Goal: Task Accomplishment & Management: Use online tool/utility

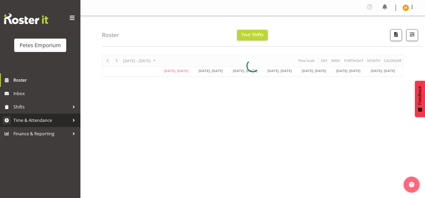
click at [48, 119] on span "Time & Attendance" at bounding box center [41, 120] width 56 height 8
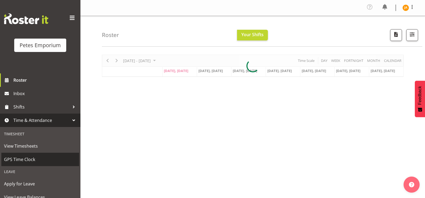
click at [27, 154] on link "GPS Time Clock" at bounding box center [40, 159] width 78 height 13
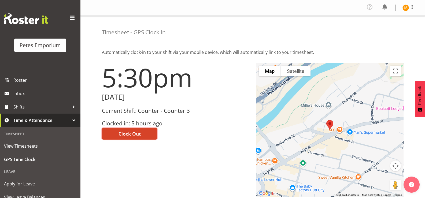
click at [137, 138] on button "Clock Out" at bounding box center [129, 134] width 55 height 12
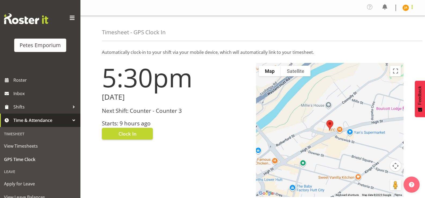
click at [414, 8] on span at bounding box center [412, 7] width 6 height 6
click at [392, 30] on link "Log Out" at bounding box center [390, 30] width 52 height 10
